Goal: Information Seeking & Learning: Check status

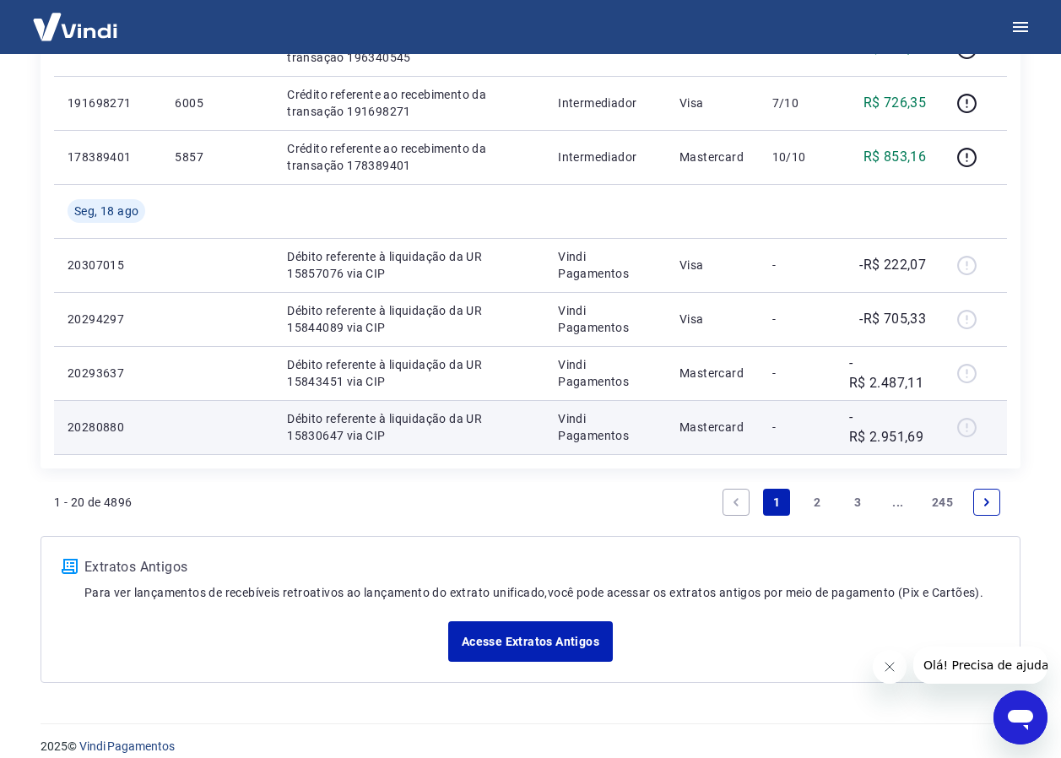
scroll to position [1234, 0]
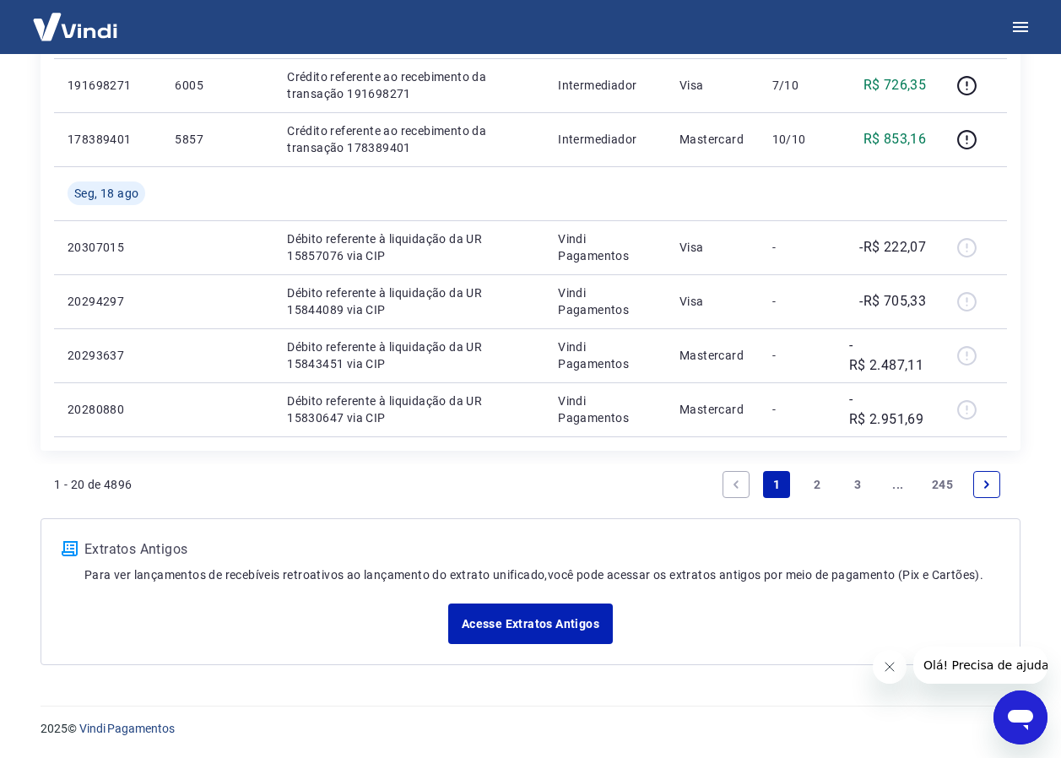
click at [859, 483] on link "3" at bounding box center [857, 484] width 27 height 27
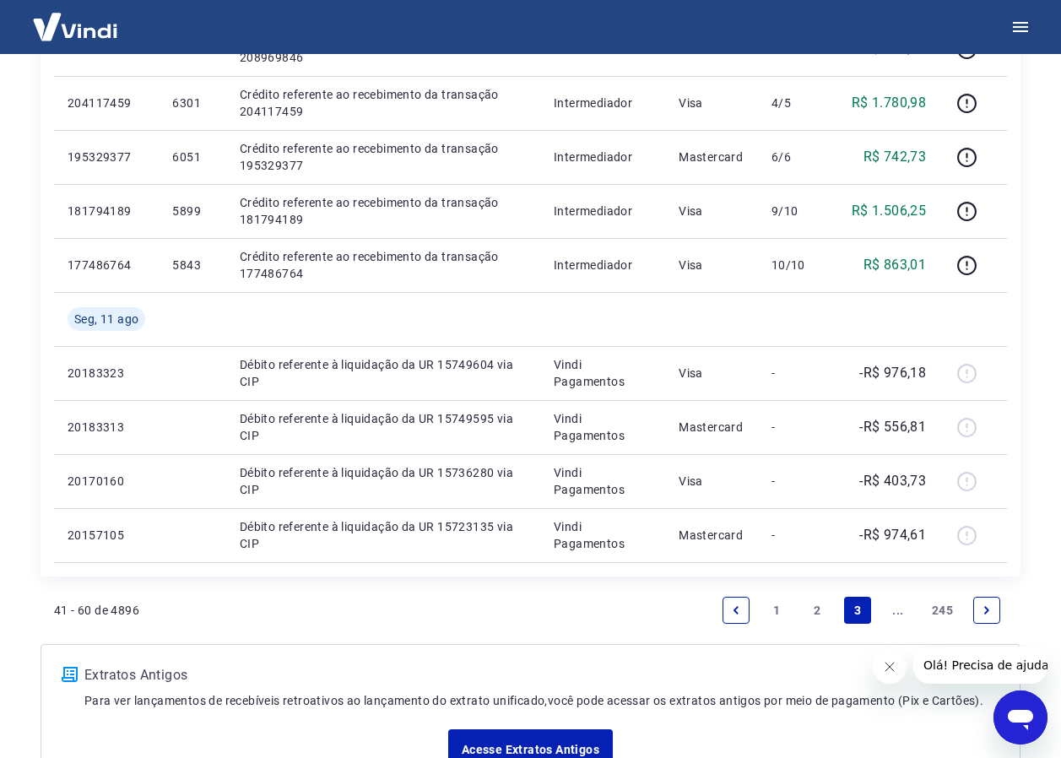
scroll to position [1181, 0]
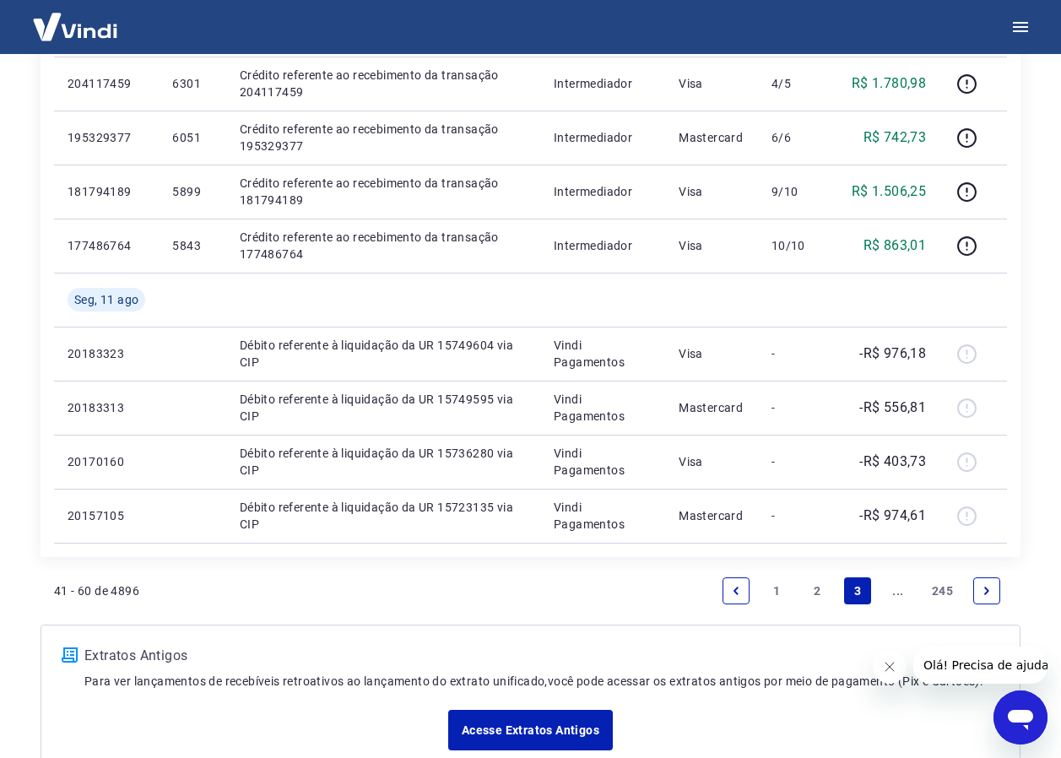
click at [983, 585] on icon "Next page" at bounding box center [987, 591] width 12 height 12
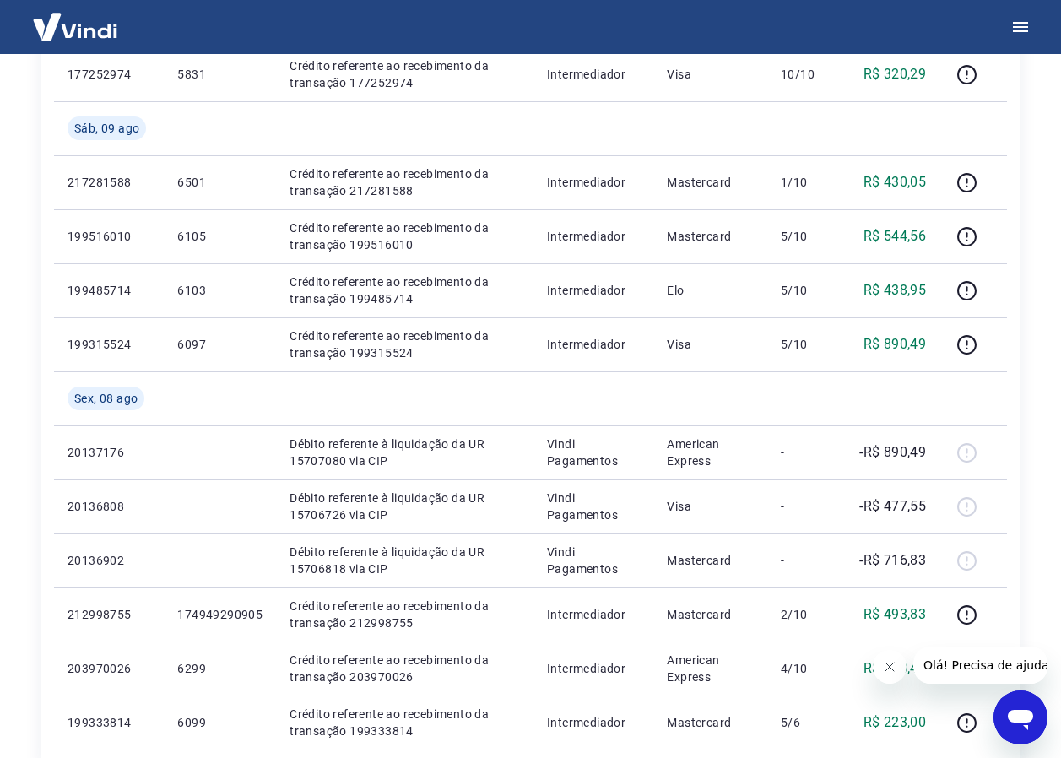
scroll to position [1181, 0]
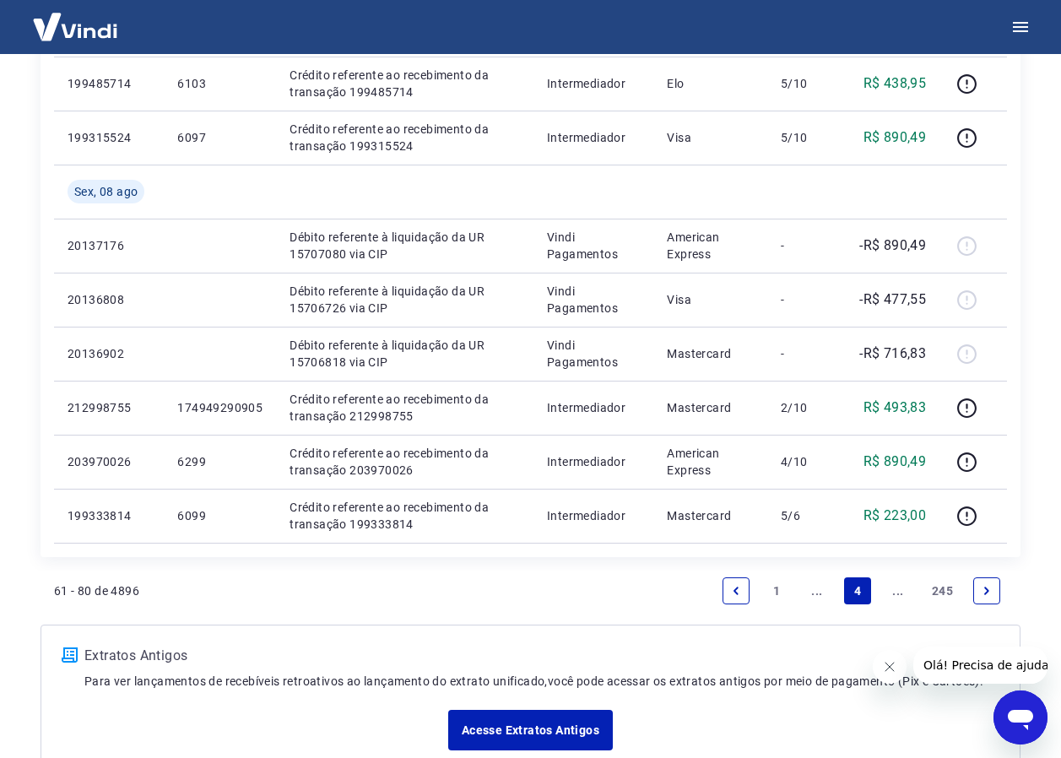
click at [986, 591] on icon "Next page" at bounding box center [987, 591] width 12 height 12
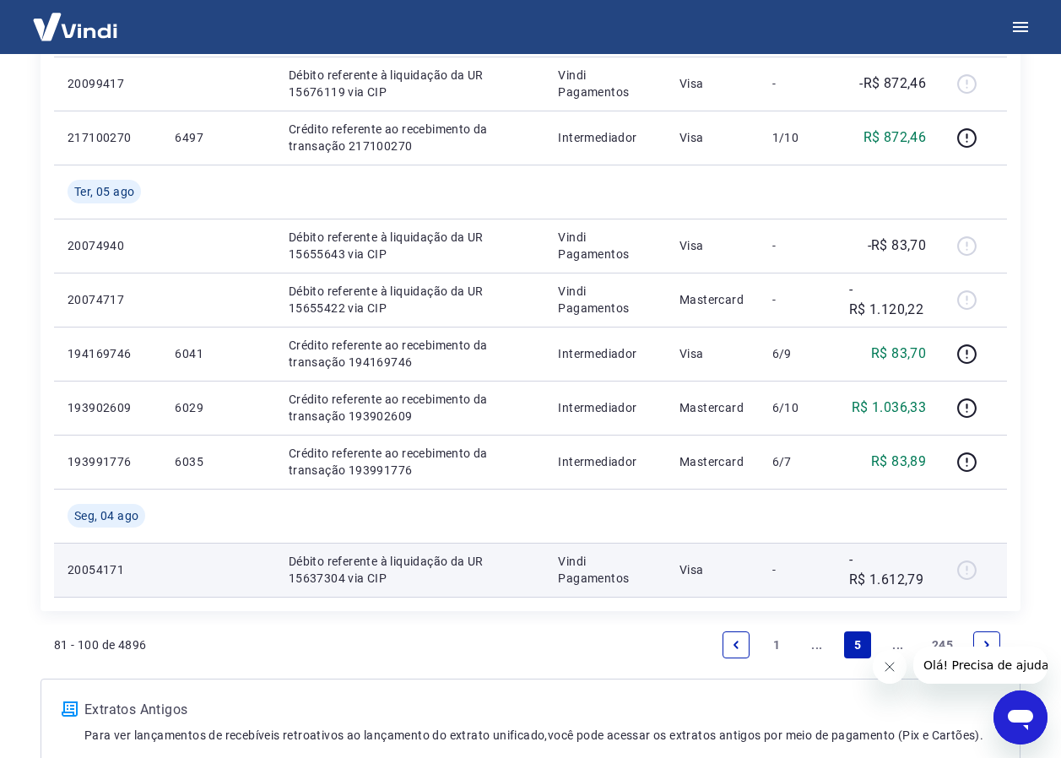
scroll to position [1342, 0]
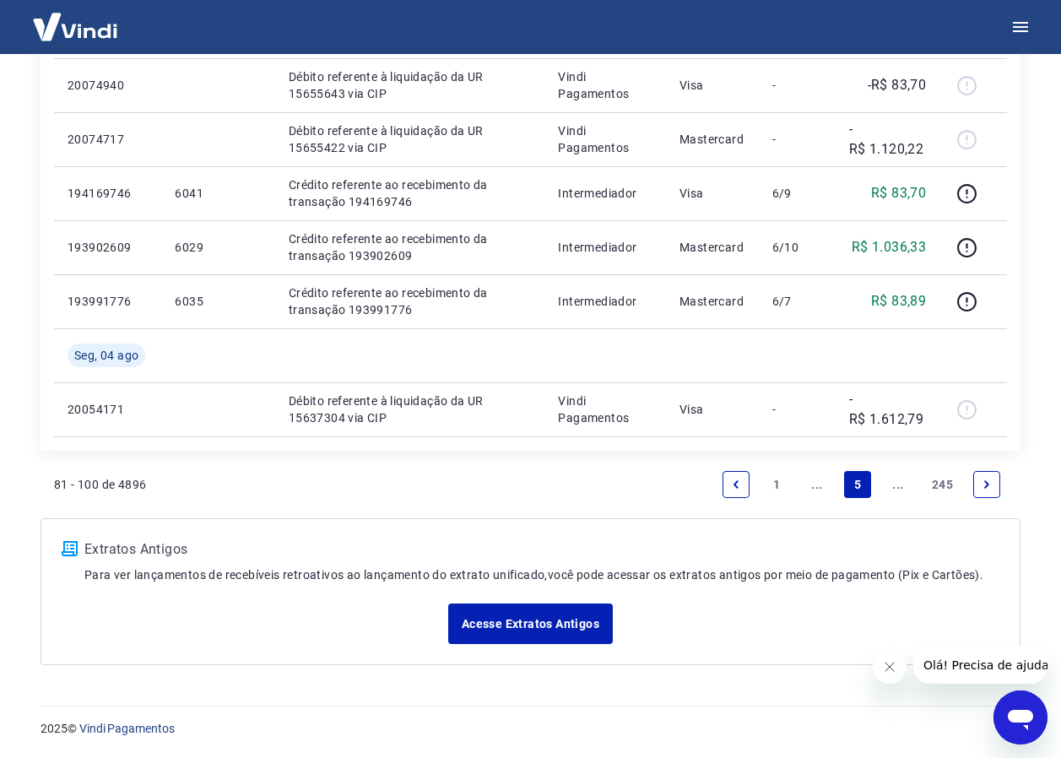
click at [988, 481] on icon "Next page" at bounding box center [987, 484] width 12 height 12
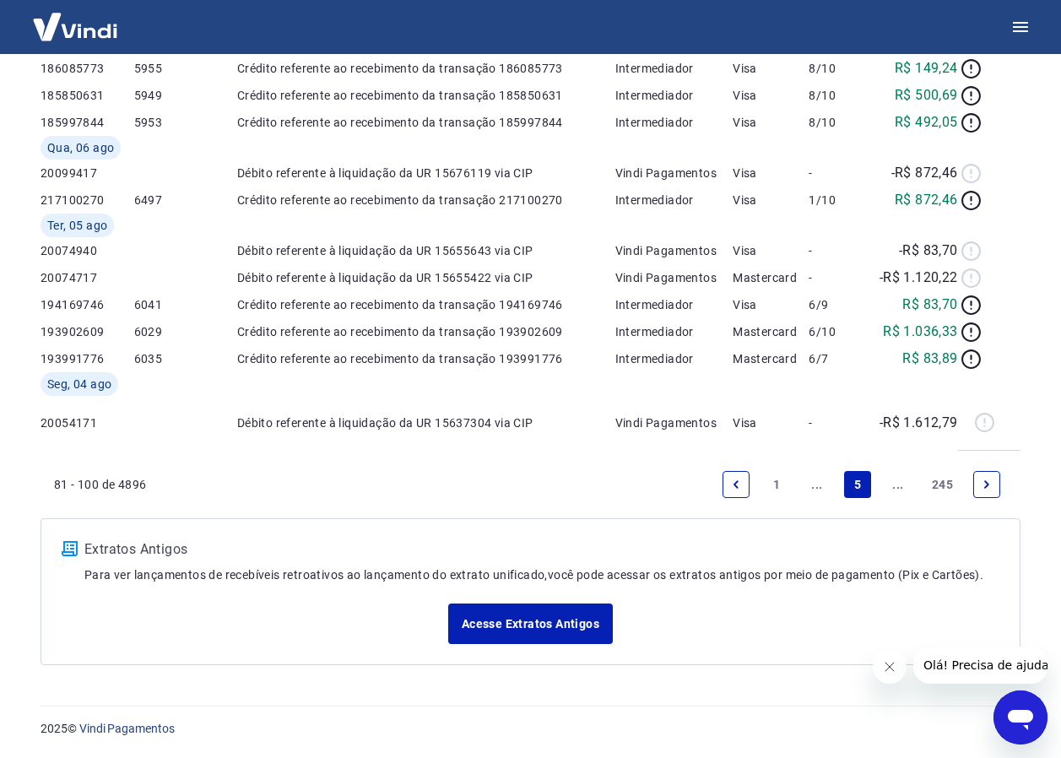
click at [988, 603] on div "Acesse Extratos Antigos" at bounding box center [531, 623] width 938 height 41
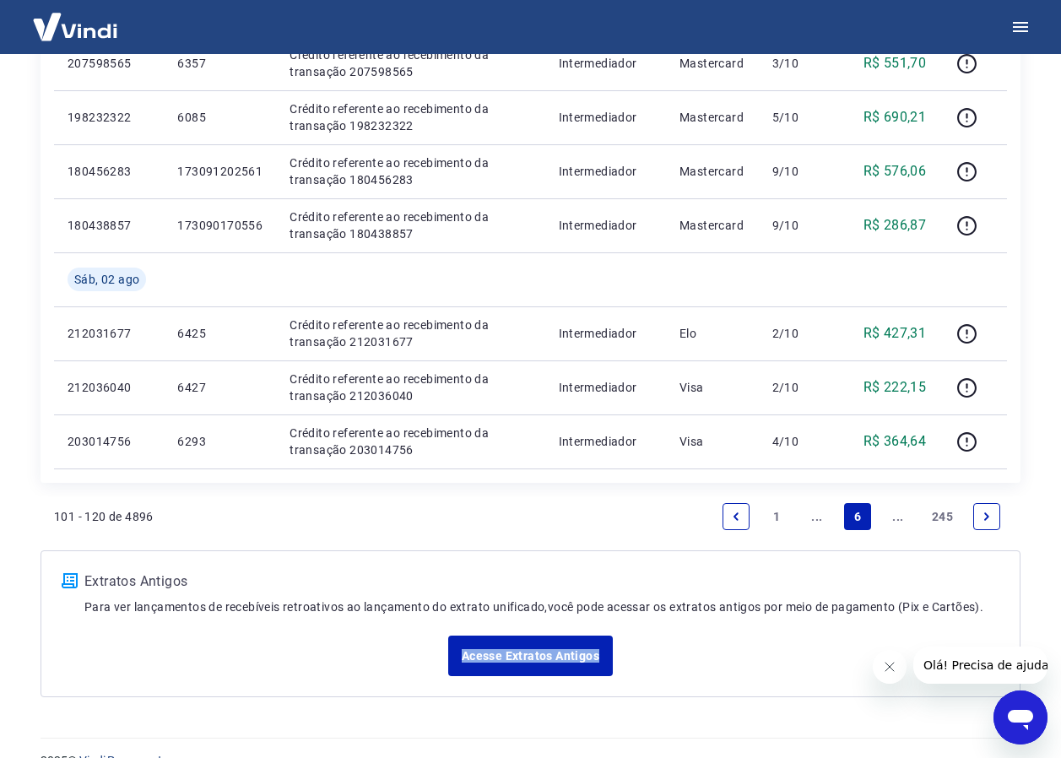
scroll to position [1234, 0]
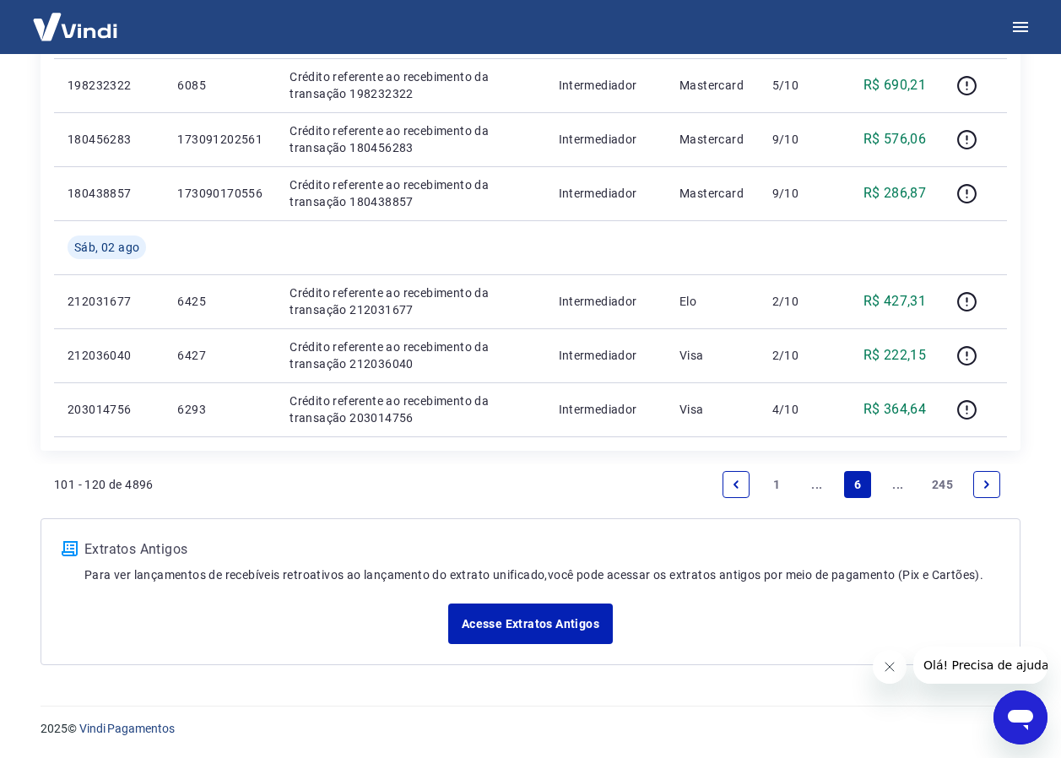
click at [983, 483] on icon "Next page" at bounding box center [987, 484] width 12 height 12
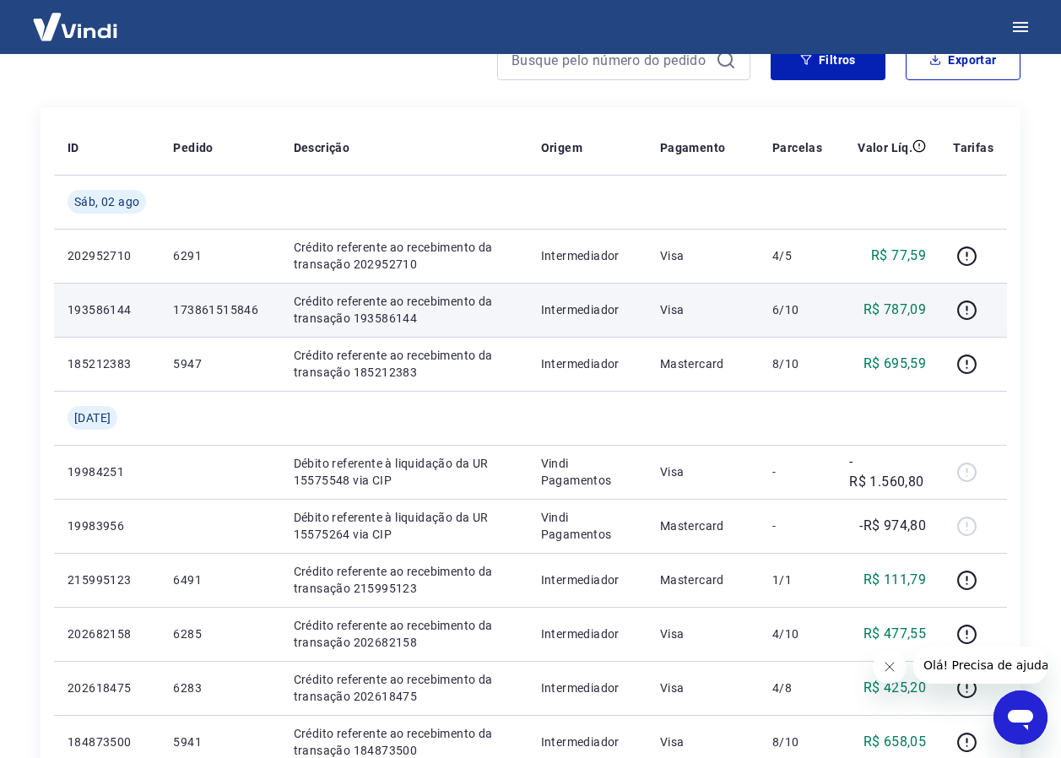
scroll to position [169, 0]
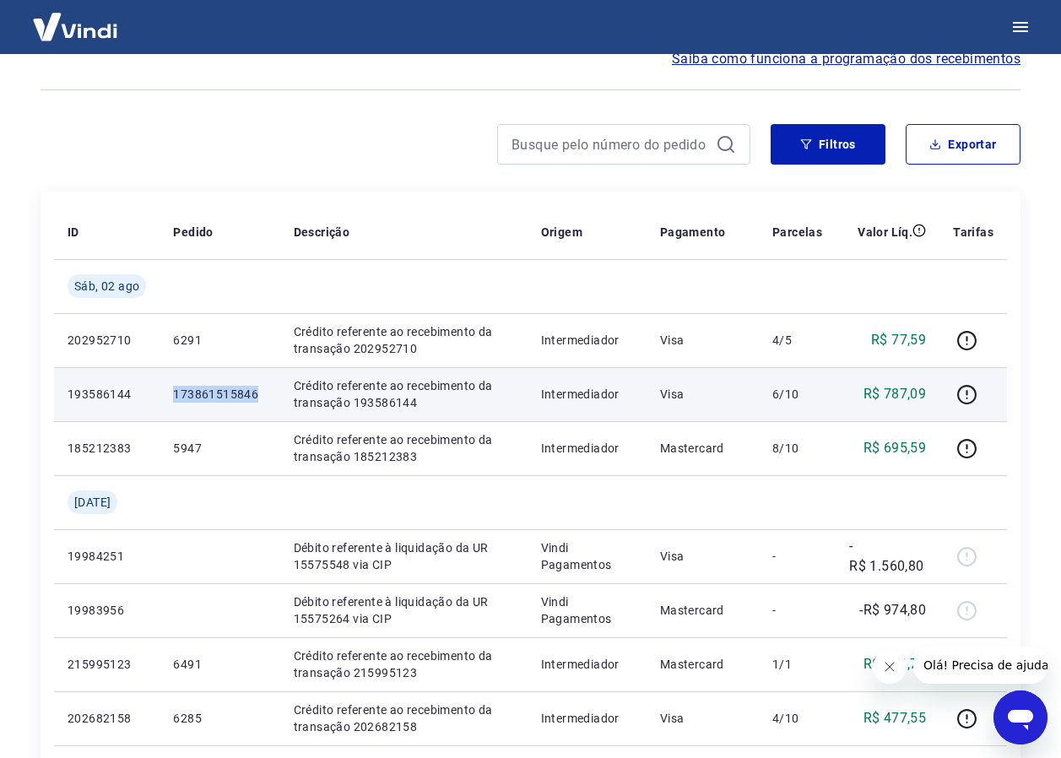
drag, startPoint x: 168, startPoint y: 397, endPoint x: 266, endPoint y: 398, distance: 97.9
click at [266, 398] on td "173861515846" at bounding box center [219, 394] width 120 height 54
drag, startPoint x: 266, startPoint y: 398, endPoint x: 222, endPoint y: 394, distance: 44.1
copy p "173861515846"
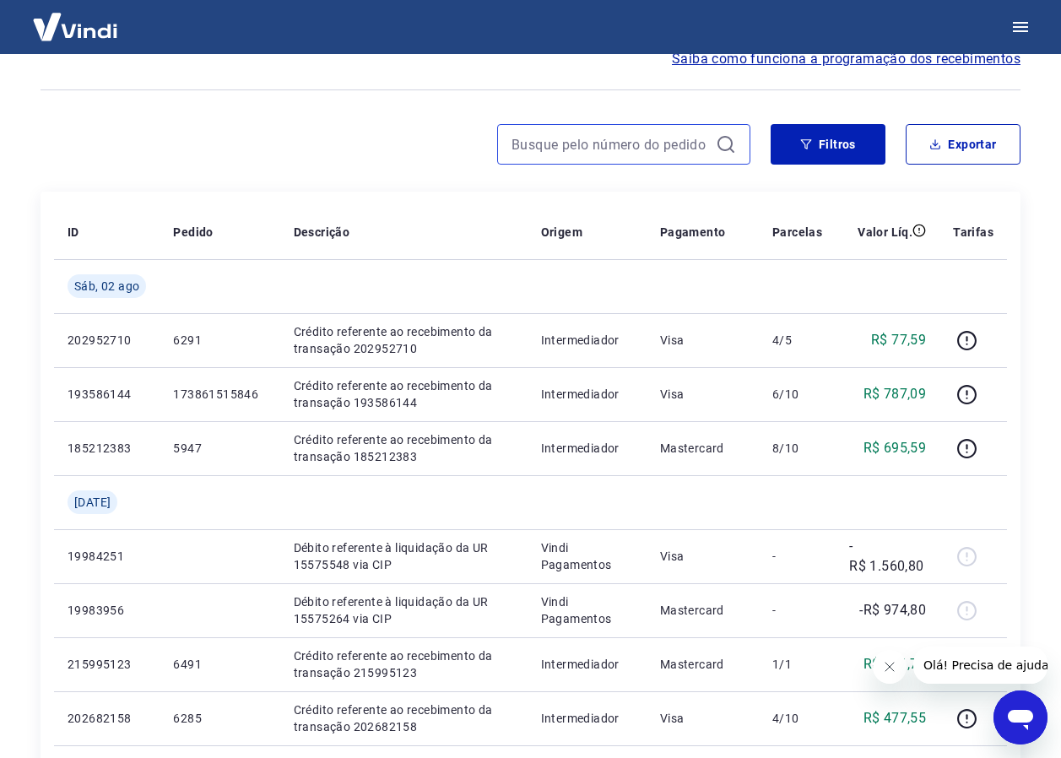
click at [608, 143] on input at bounding box center [609, 144] width 197 height 25
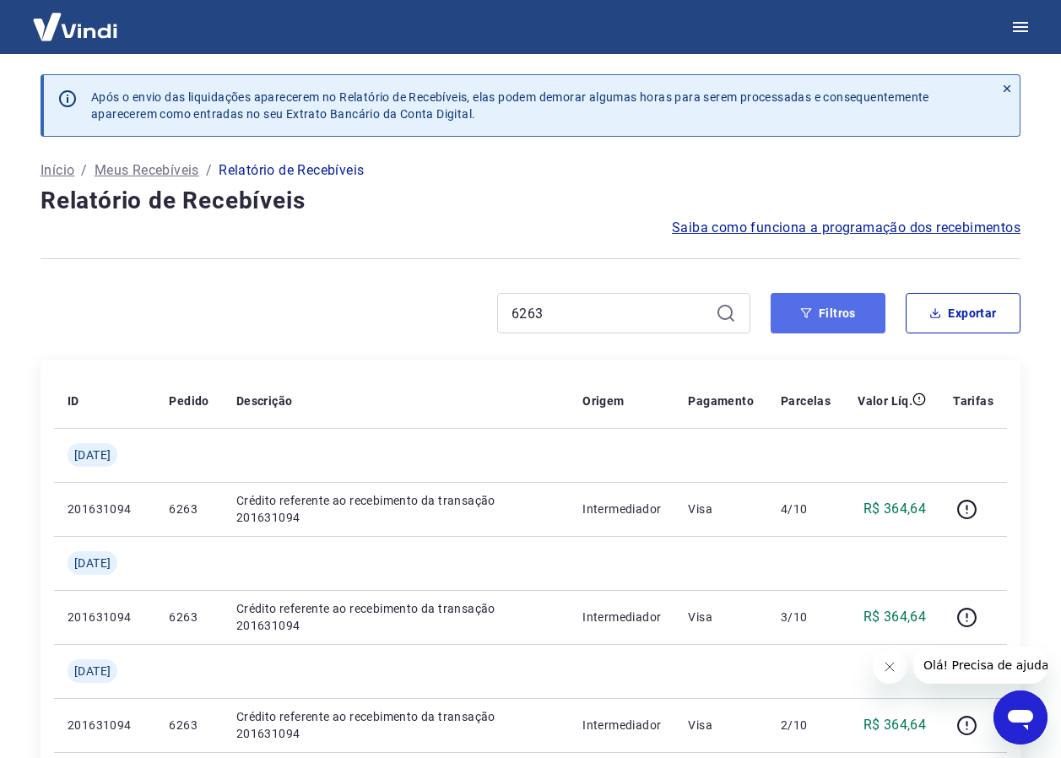
click at [862, 303] on button "Filtros" at bounding box center [827, 313] width 115 height 41
click at [830, 301] on button "Filtros" at bounding box center [827, 313] width 115 height 41
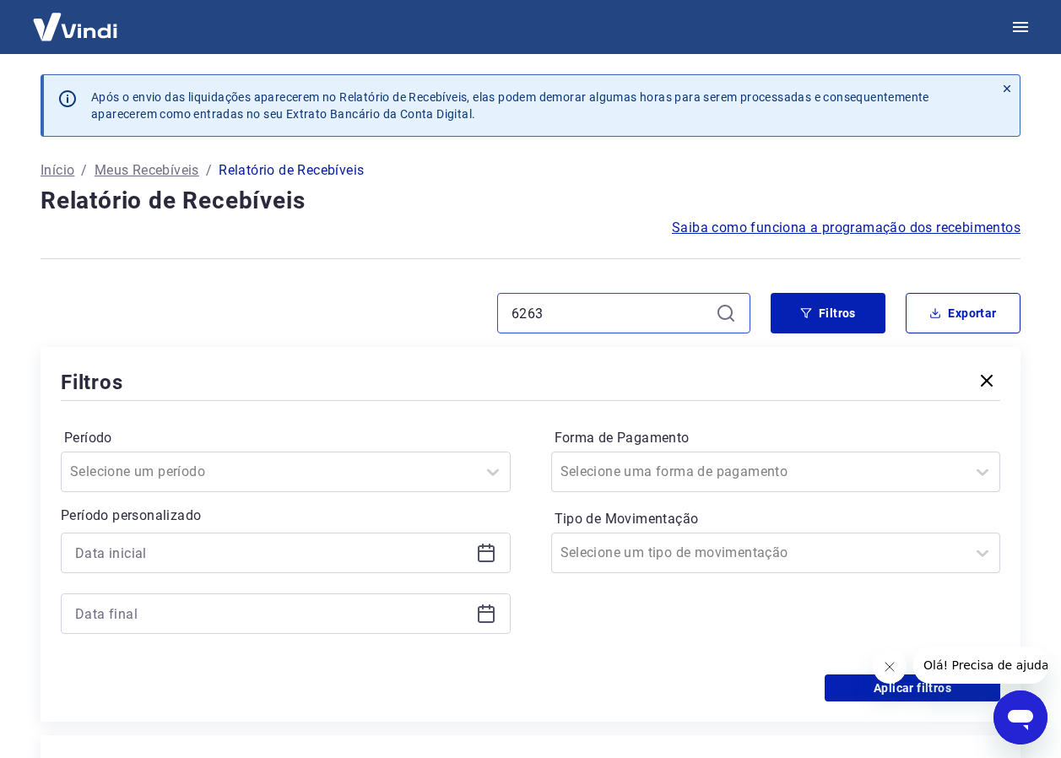
drag, startPoint x: 530, startPoint y: 310, endPoint x: 554, endPoint y: 309, distance: 23.6
click at [554, 309] on input "6263" at bounding box center [609, 312] width 197 height 25
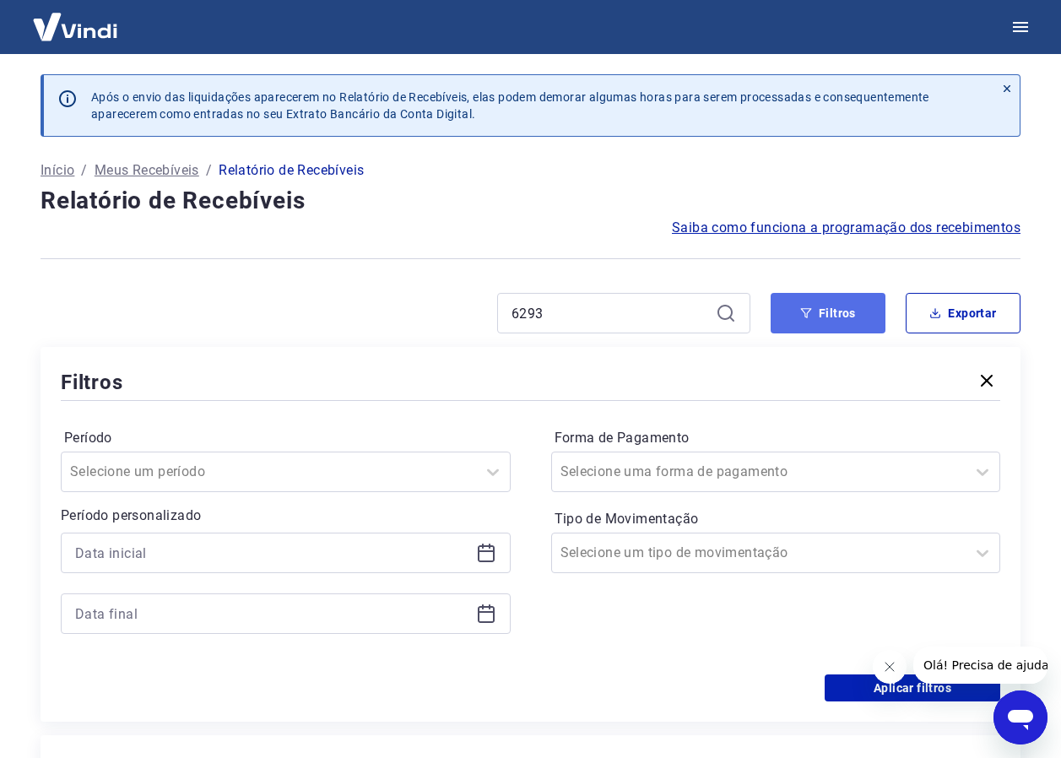
click at [834, 316] on button "Filtros" at bounding box center [827, 313] width 115 height 41
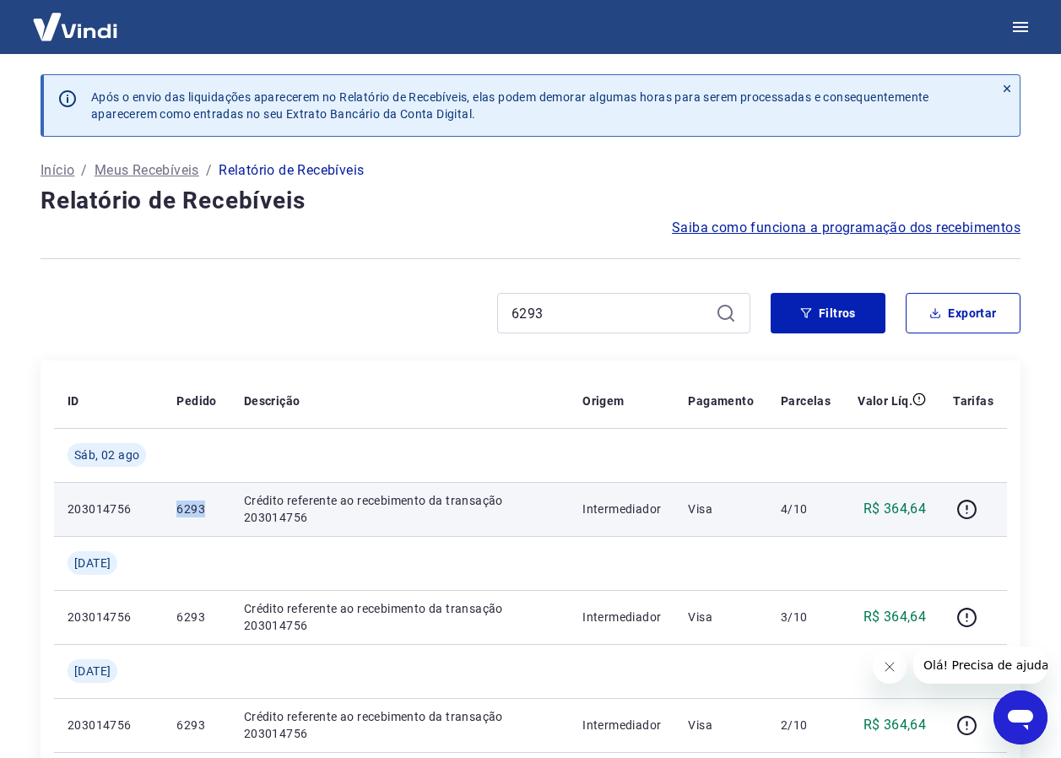
drag, startPoint x: 149, startPoint y: 502, endPoint x: 214, endPoint y: 500, distance: 65.0
click at [214, 500] on tr "203014756 6293 Crédito referente ao recebimento da transação 203014756 Intermed…" at bounding box center [530, 509] width 953 height 54
click at [976, 512] on icon "button" at bounding box center [966, 509] width 19 height 19
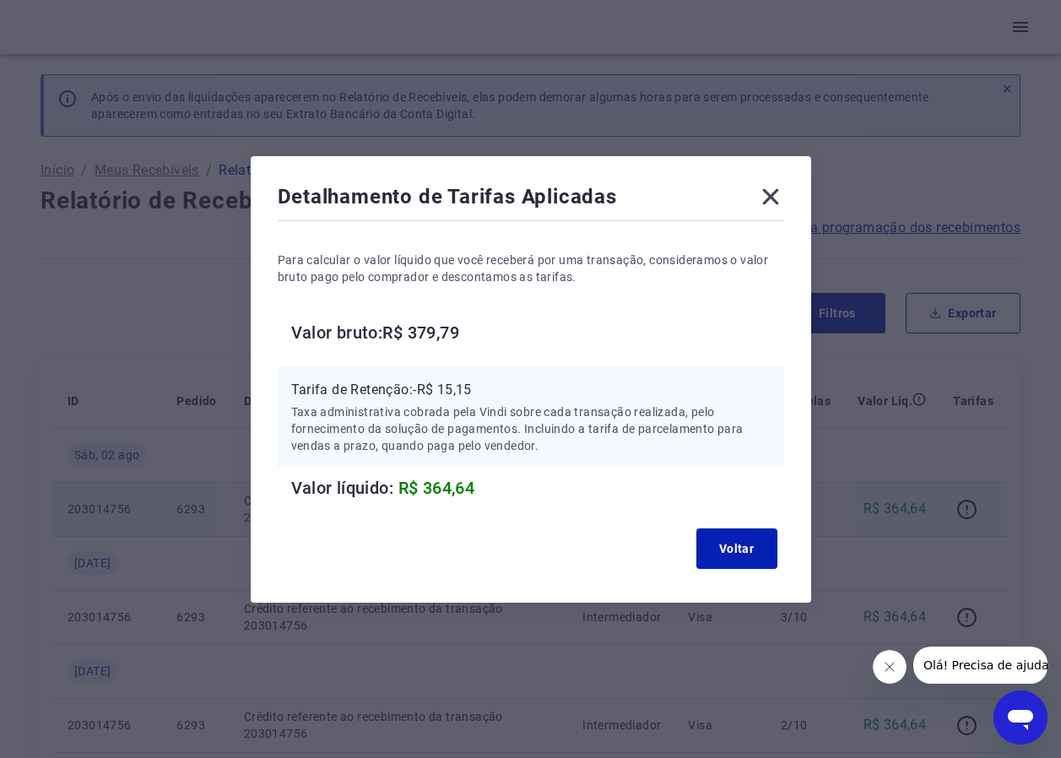
click at [784, 197] on icon at bounding box center [770, 196] width 27 height 27
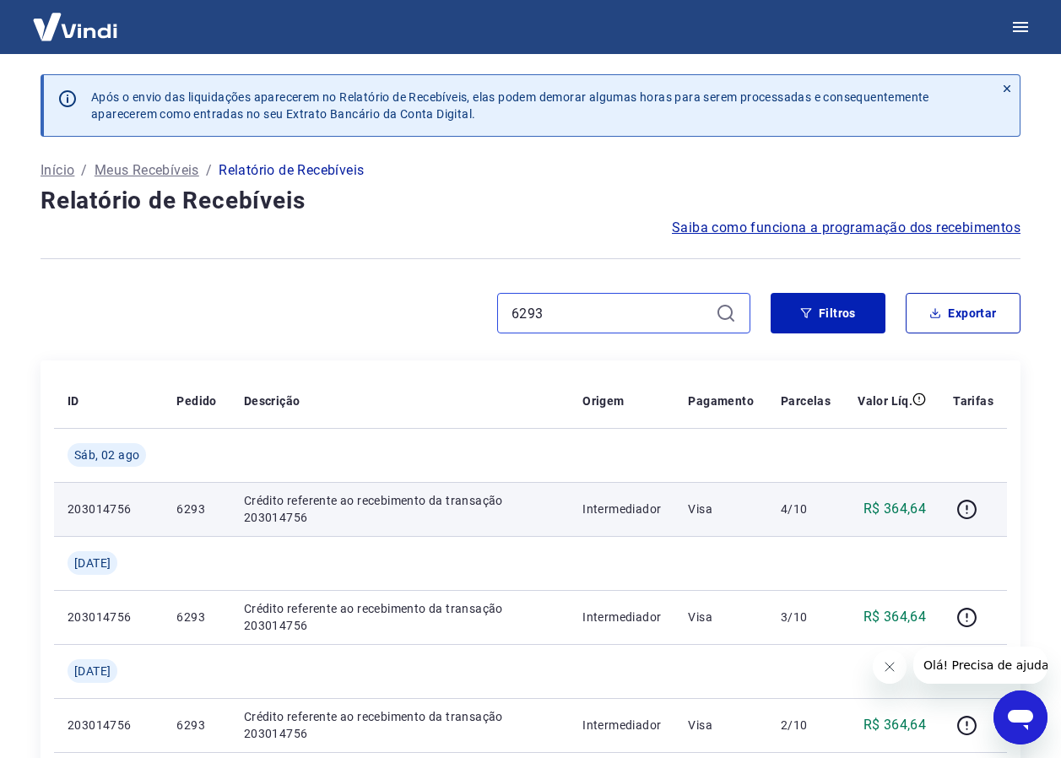
drag, startPoint x: 588, startPoint y: 322, endPoint x: 387, endPoint y: 314, distance: 201.0
click at [387, 314] on div "6293" at bounding box center [396, 313] width 710 height 41
type input "5889"
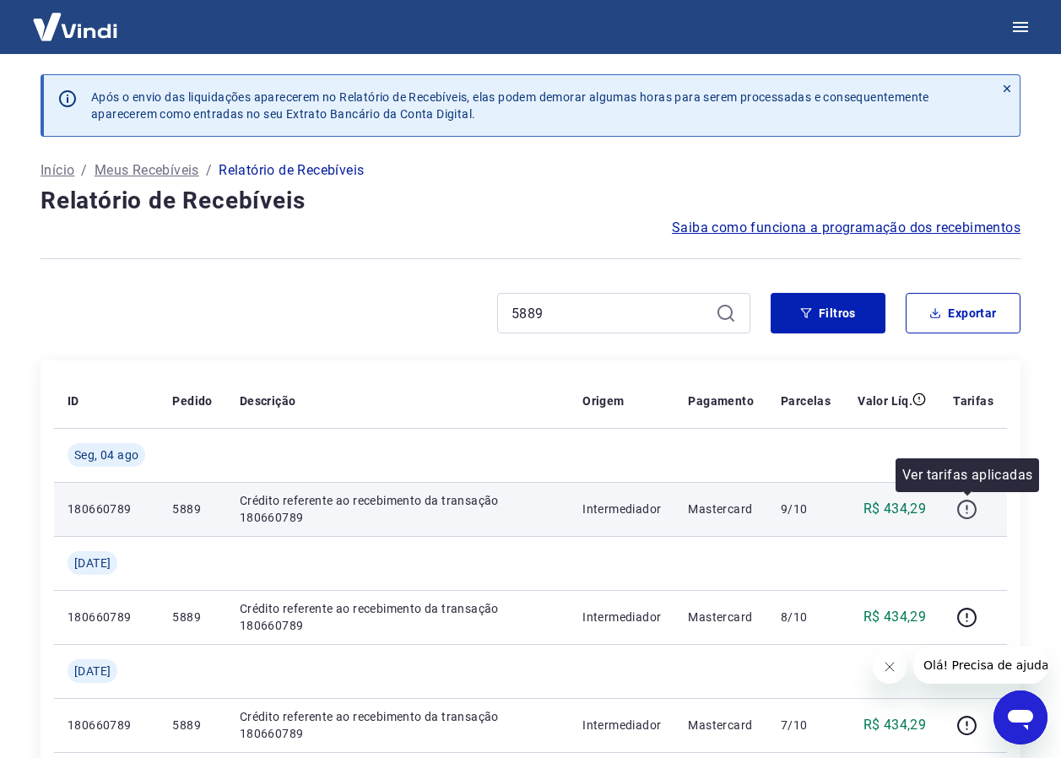
click at [969, 510] on icon "button" at bounding box center [966, 509] width 21 height 21
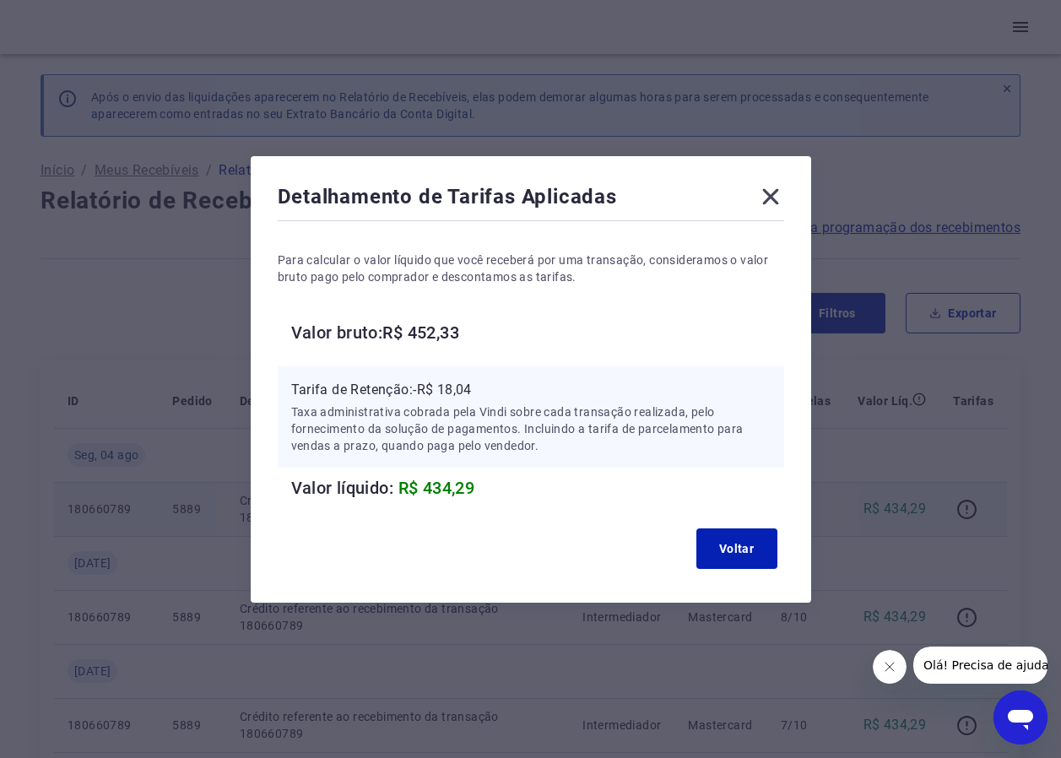
click at [776, 195] on icon at bounding box center [770, 196] width 16 height 16
